Goal: Information Seeking & Learning: Learn about a topic

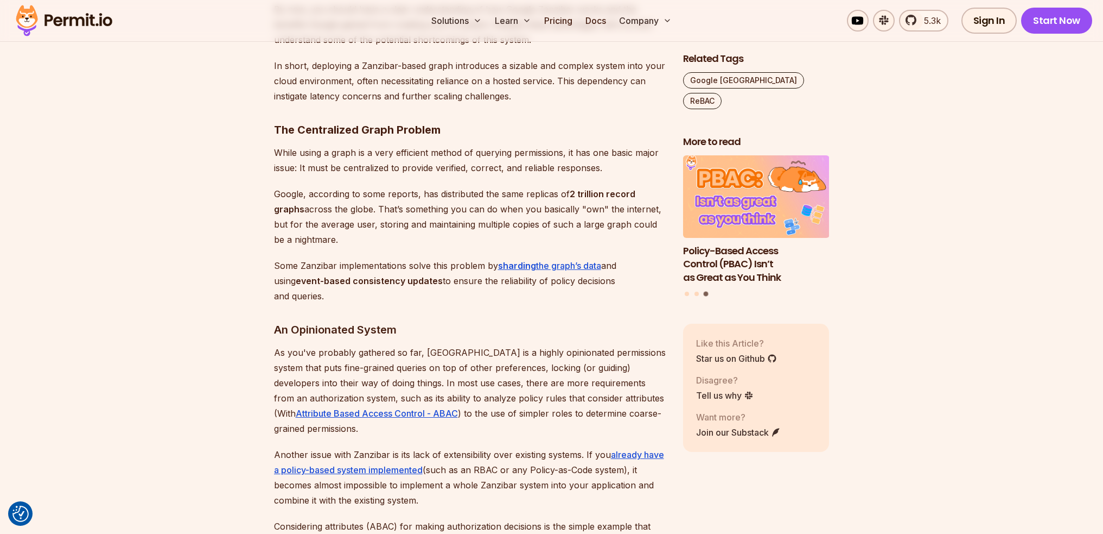
scroll to position [3745, 0]
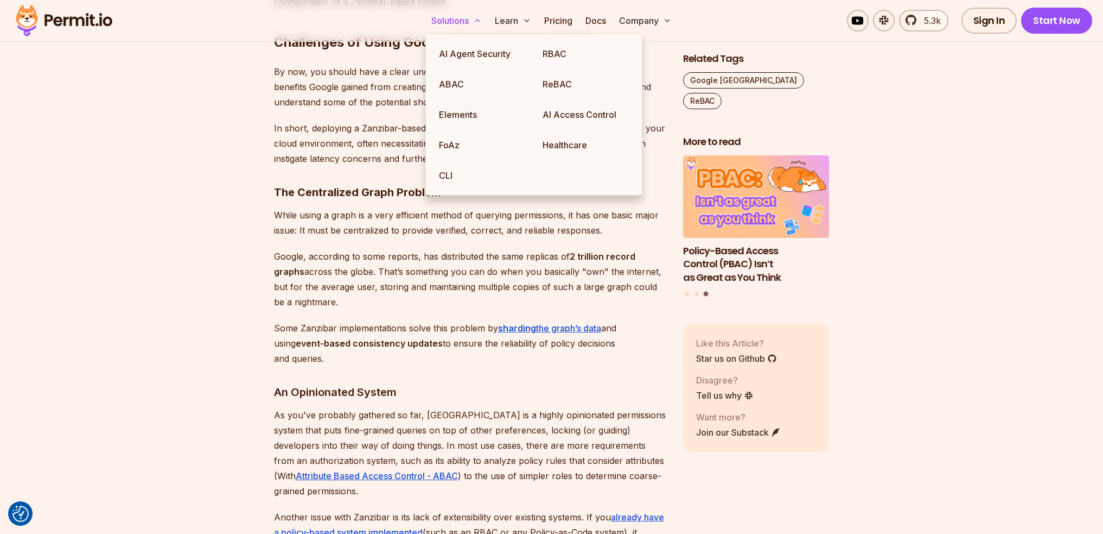
click at [466, 23] on button "Solutions" at bounding box center [456, 21] width 59 height 22
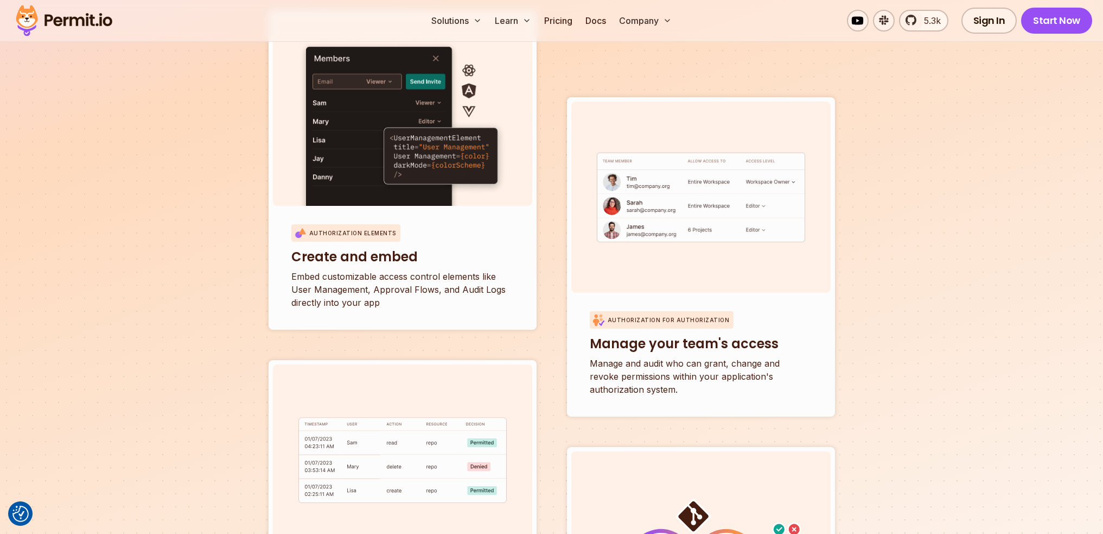
scroll to position [3657, 0]
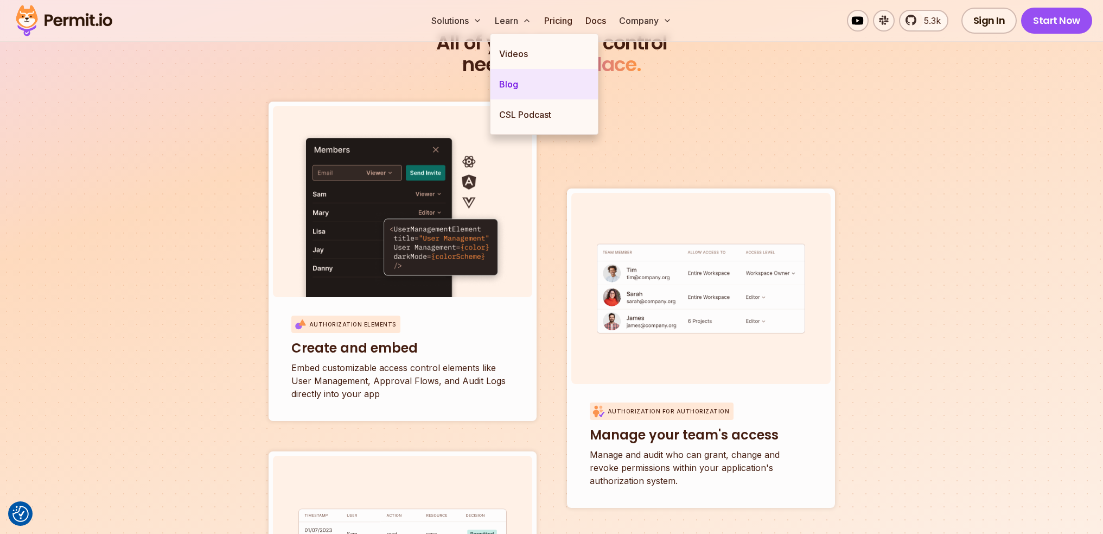
click at [522, 90] on link "Blog" at bounding box center [544, 84] width 107 height 30
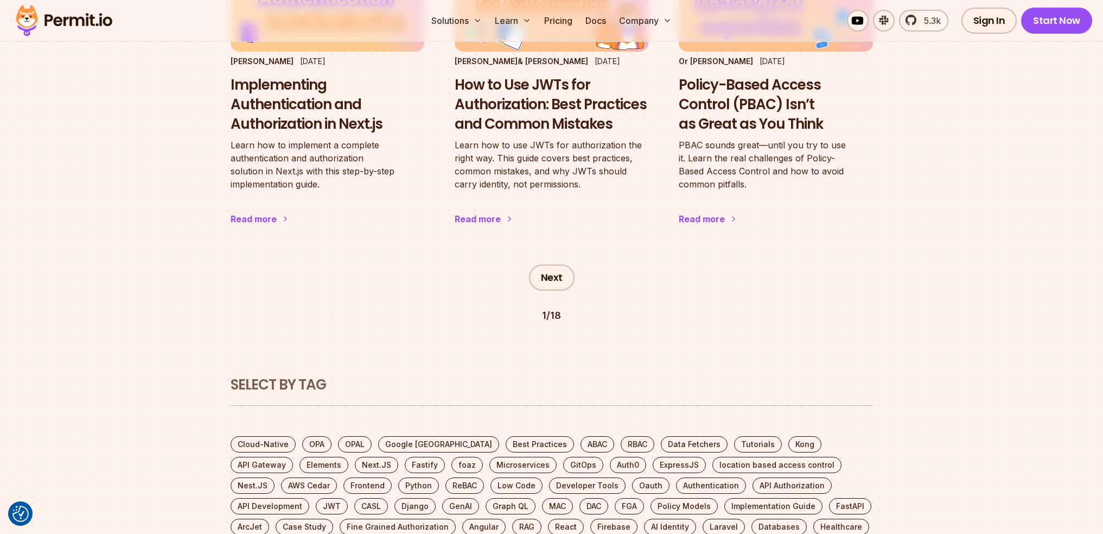
scroll to position [1954, 0]
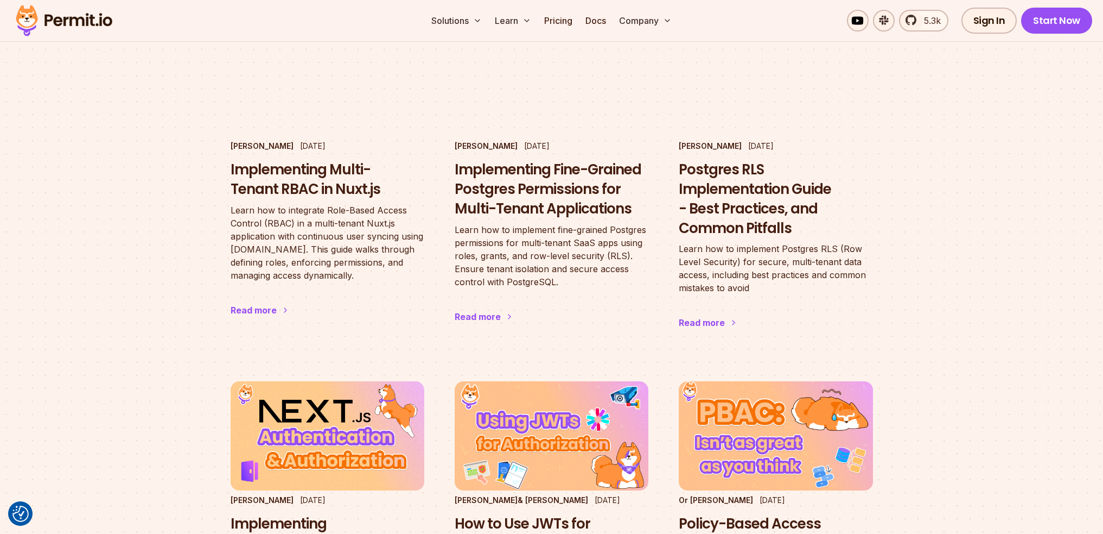
scroll to position [1357, 0]
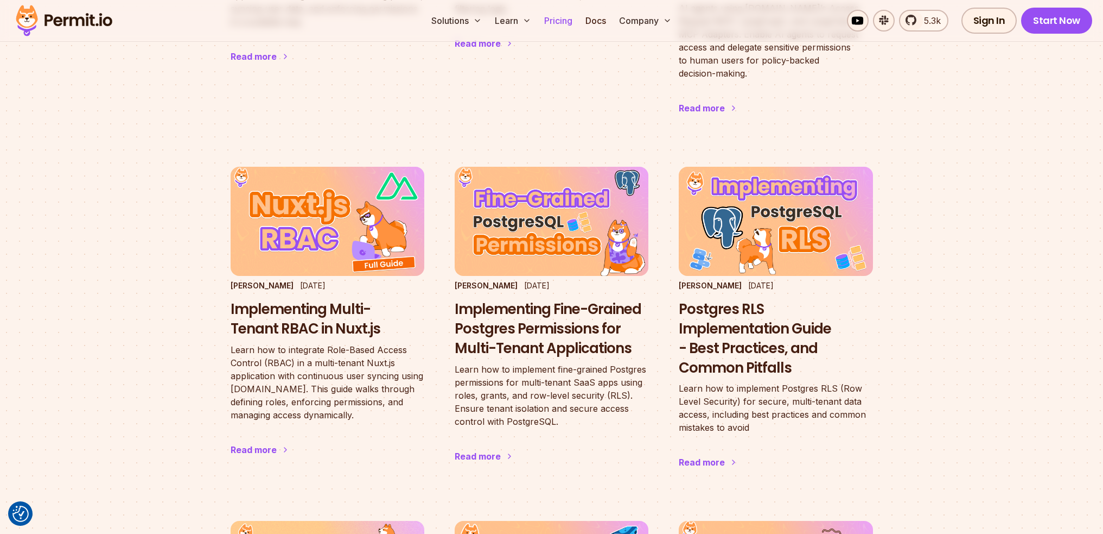
click at [549, 22] on link "Pricing" at bounding box center [558, 21] width 37 height 22
